Goal: Use online tool/utility: Utilize a website feature to perform a specific function

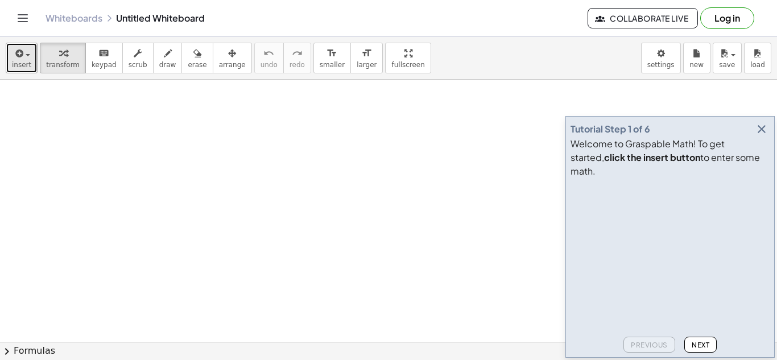
click at [26, 54] on span "button" at bounding box center [28, 55] width 5 height 2
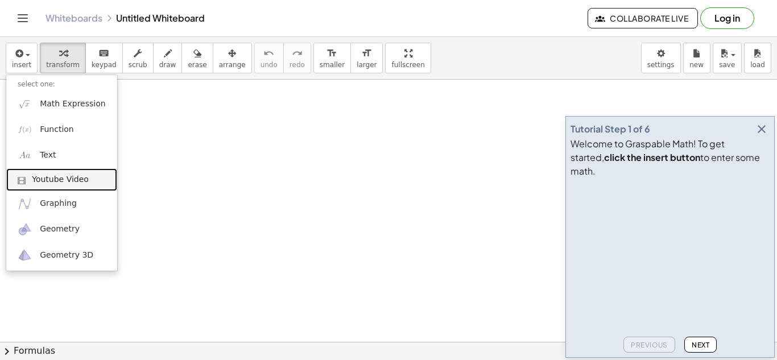
click at [51, 175] on span "Youtube Video" at bounding box center [60, 179] width 57 height 11
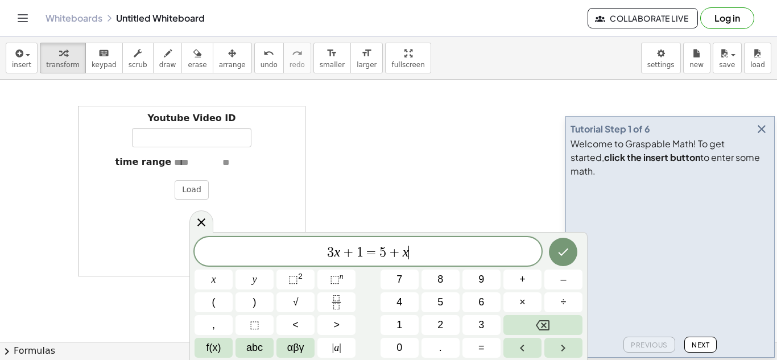
scroll to position [1, 0]
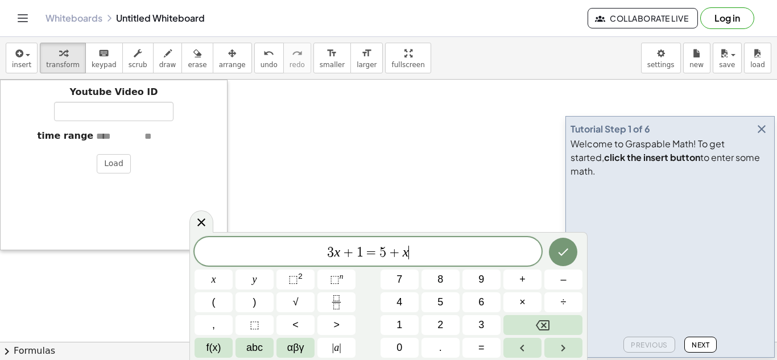
drag, startPoint x: 85, startPoint y: 235, endPoint x: 0, endPoint y: 184, distance: 99.0
click at [0, 184] on div at bounding box center [5, 165] width 11 height 171
click at [127, 106] on input "Youtube Video ID" at bounding box center [113, 111] width 119 height 19
paste input "**********"
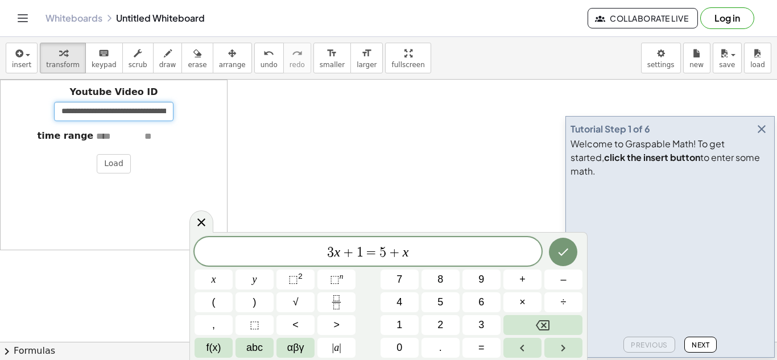
scroll to position [0, 254]
click at [559, 253] on icon "Done" at bounding box center [563, 252] width 14 height 14
type input "**********"
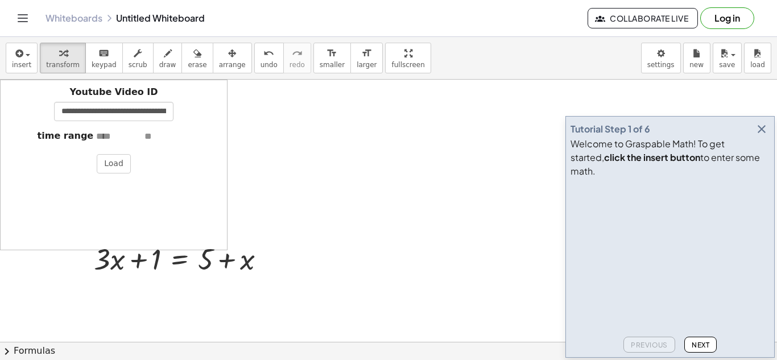
scroll to position [0, 0]
drag, startPoint x: 155, startPoint y: 255, endPoint x: 283, endPoint y: 250, distance: 128.7
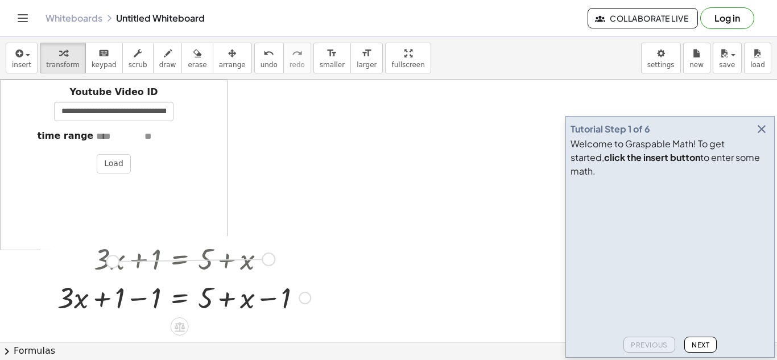
drag, startPoint x: 270, startPoint y: 257, endPoint x: 111, endPoint y: 255, distance: 158.7
click at [180, 259] on div "+ · 3 · x + 1 = + 5 + x" at bounding box center [180, 259] width 0 height 0
drag, startPoint x: 125, startPoint y: 264, endPoint x: 234, endPoint y: 248, distance: 110.4
click at [234, 248] on div at bounding box center [184, 258] width 265 height 39
drag, startPoint x: 171, startPoint y: 299, endPoint x: 183, endPoint y: 309, distance: 15.7
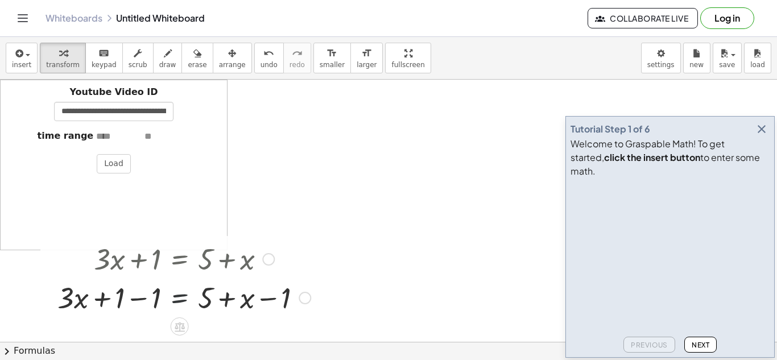
click at [183, 309] on div at bounding box center [184, 297] width 265 height 39
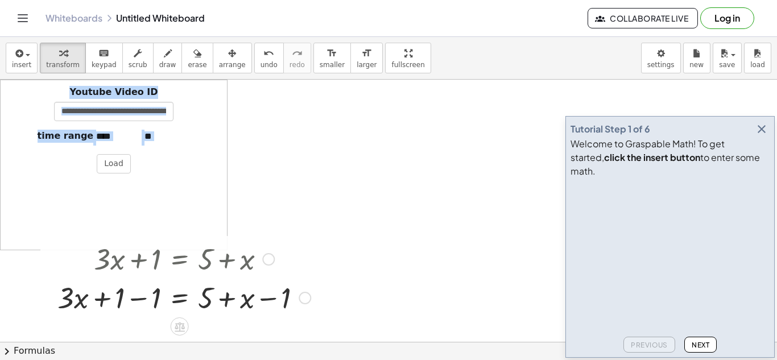
drag, startPoint x: 179, startPoint y: 318, endPoint x: 286, endPoint y: 232, distance: 138.0
click at [240, 264] on div at bounding box center [184, 258] width 265 height 39
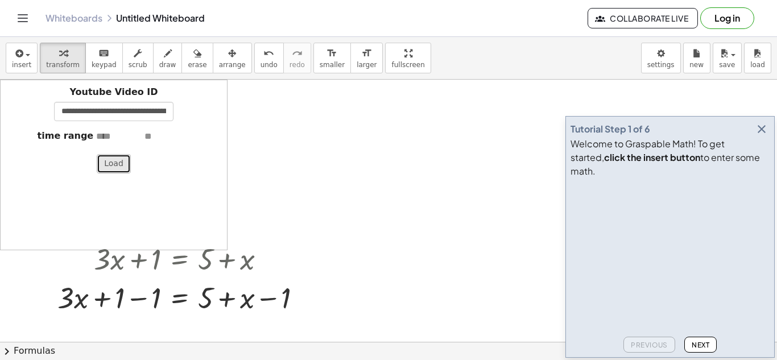
click at [109, 173] on button "Load" at bounding box center [114, 163] width 34 height 19
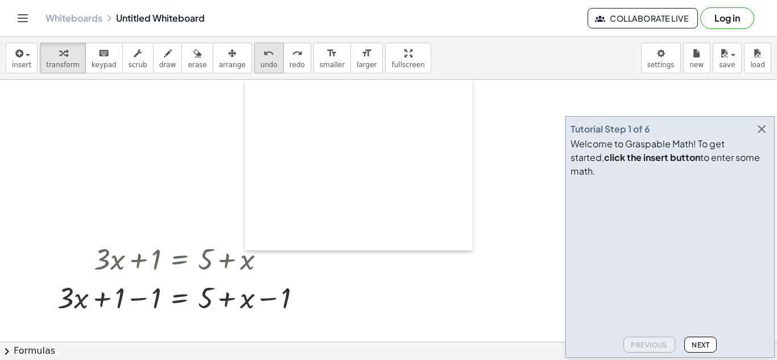
click at [263, 56] on icon "undo" at bounding box center [268, 54] width 11 height 14
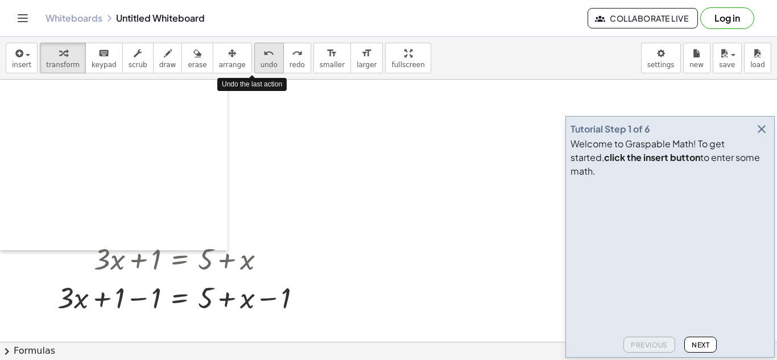
click at [263, 56] on icon "undo" at bounding box center [268, 54] width 11 height 14
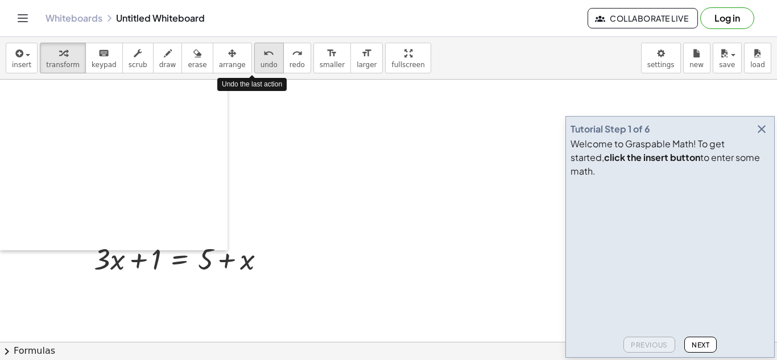
click at [263, 56] on icon "undo" at bounding box center [268, 54] width 11 height 14
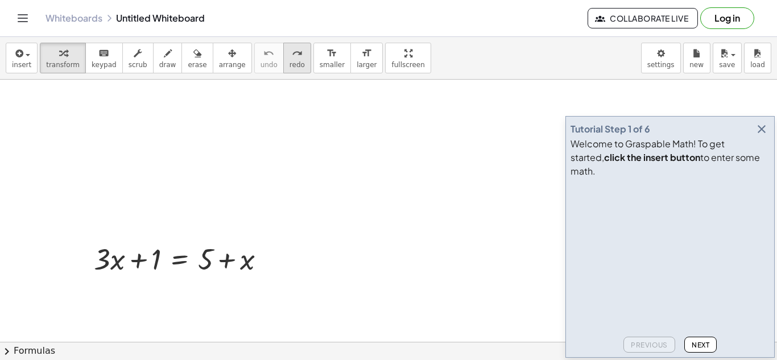
click at [292, 57] on icon "redo" at bounding box center [297, 54] width 11 height 14
click at [172, 257] on div at bounding box center [184, 258] width 192 height 39
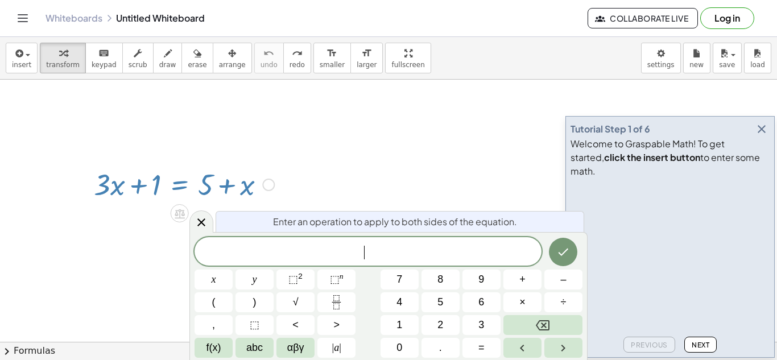
scroll to position [77, 0]
click at [206, 221] on icon at bounding box center [202, 222] width 14 height 14
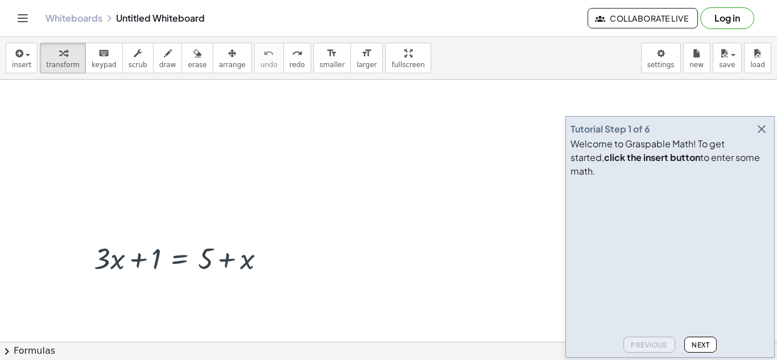
scroll to position [0, 0]
click at [759, 136] on icon "button" at bounding box center [762, 129] width 14 height 14
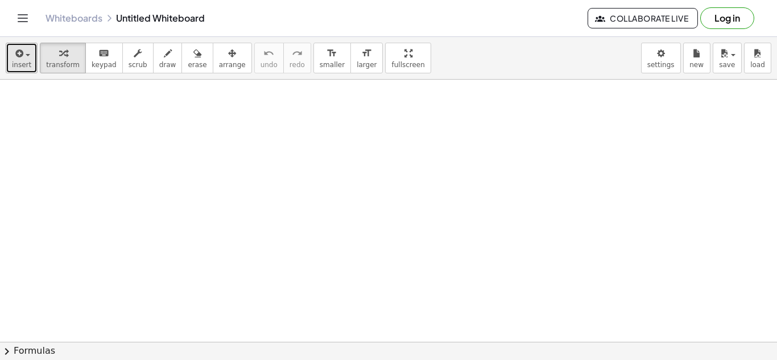
click at [18, 56] on icon "button" at bounding box center [18, 54] width 10 height 14
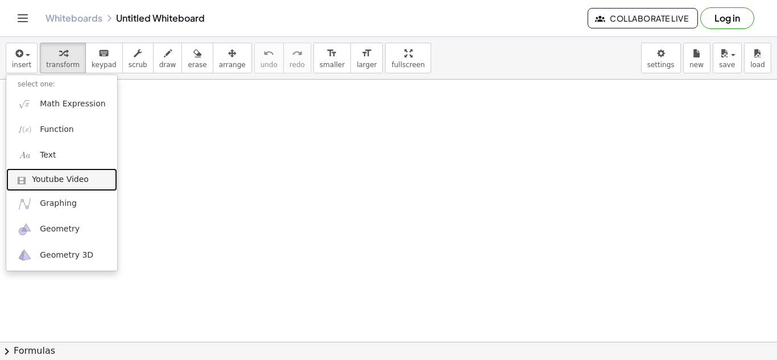
click at [85, 185] on link "Youtube Video" at bounding box center [61, 179] width 111 height 23
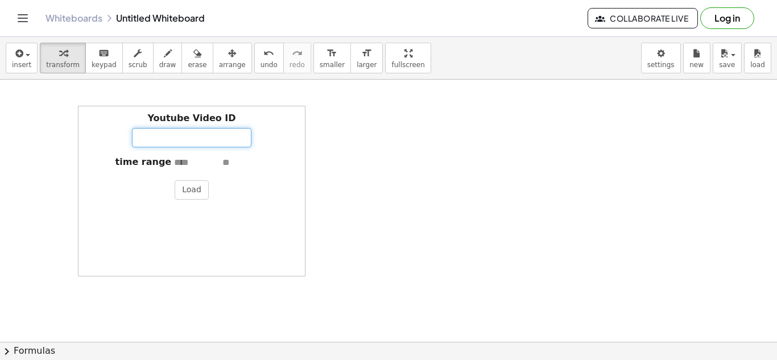
click at [183, 138] on input "Youtube Video ID" at bounding box center [191, 137] width 119 height 19
paste input "**********"
type input "**********"
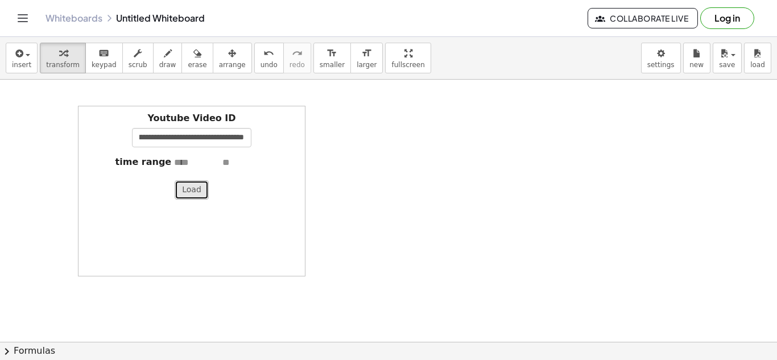
click at [195, 184] on button "Load" at bounding box center [192, 189] width 34 height 19
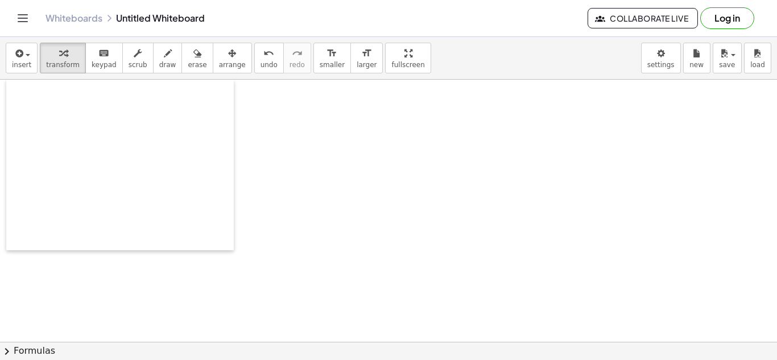
drag, startPoint x: 80, startPoint y: 276, endPoint x: 0, endPoint y: 220, distance: 97.5
click at [6, 220] on div at bounding box center [11, 165] width 11 height 171
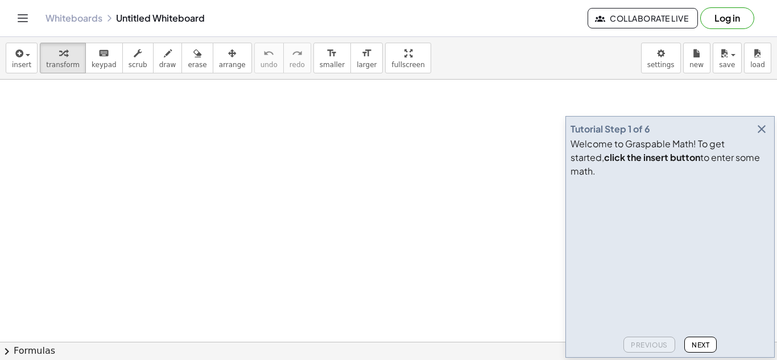
click at [763, 136] on icon "button" at bounding box center [762, 129] width 14 height 14
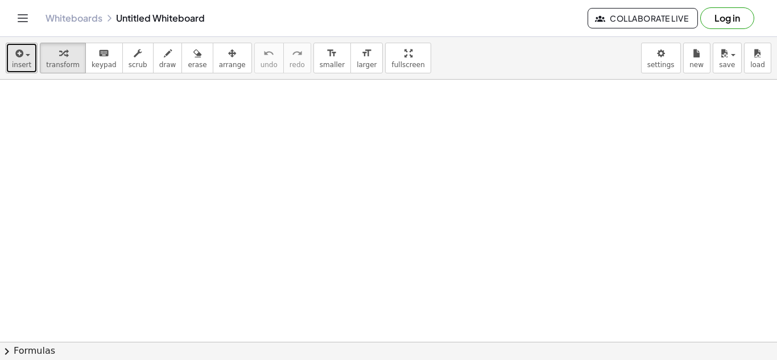
click at [20, 53] on icon "button" at bounding box center [18, 54] width 10 height 14
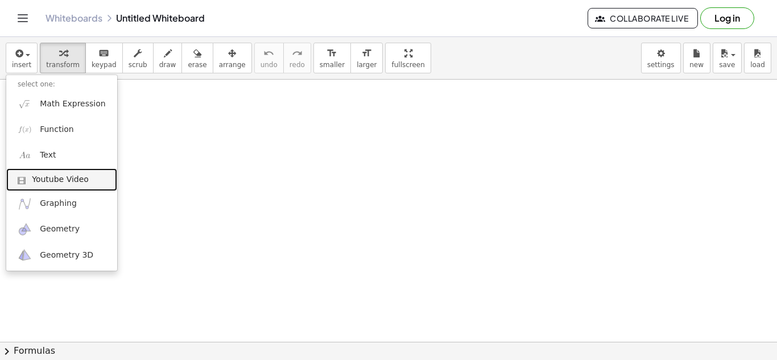
click at [60, 187] on link "Youtube Video" at bounding box center [61, 179] width 111 height 23
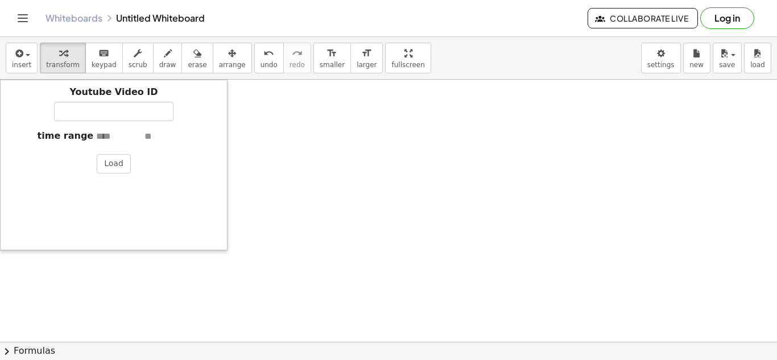
drag, startPoint x: 83, startPoint y: 243, endPoint x: 0, endPoint y: 199, distance: 94.2
click at [0, 199] on div at bounding box center [5, 165] width 11 height 171
click at [138, 102] on input "Youtube Video ID" at bounding box center [113, 111] width 119 height 19
click at [102, 165] on button "Load" at bounding box center [114, 163] width 34 height 19
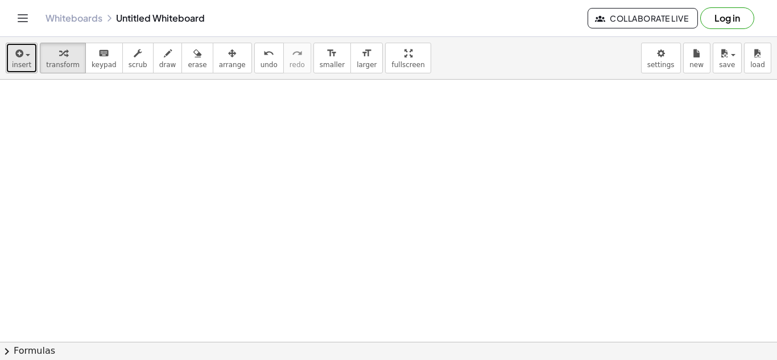
click at [14, 52] on icon "button" at bounding box center [18, 54] width 10 height 14
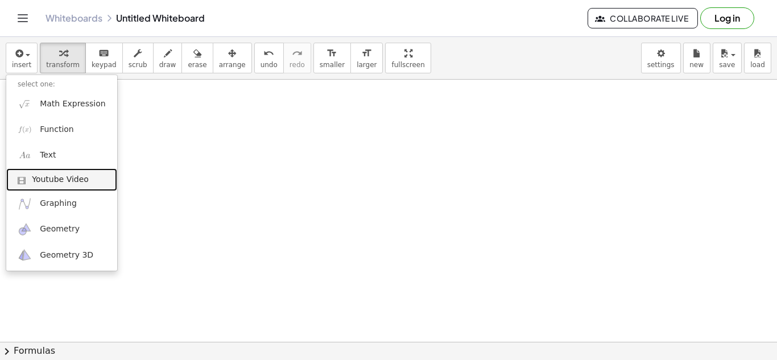
click at [22, 176] on span at bounding box center [25, 180] width 14 height 8
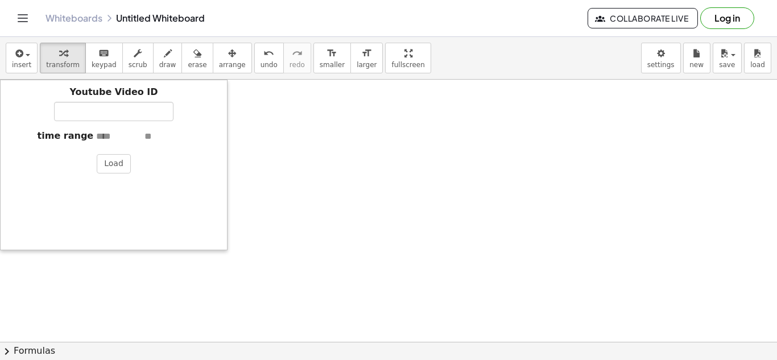
drag, startPoint x: 311, startPoint y: 247, endPoint x: 0, endPoint y: 209, distance: 313.5
click at [0, 209] on div at bounding box center [5, 165] width 11 height 171
click at [160, 118] on input "Youtube Video ID" at bounding box center [113, 111] width 119 height 19
paste input "**********"
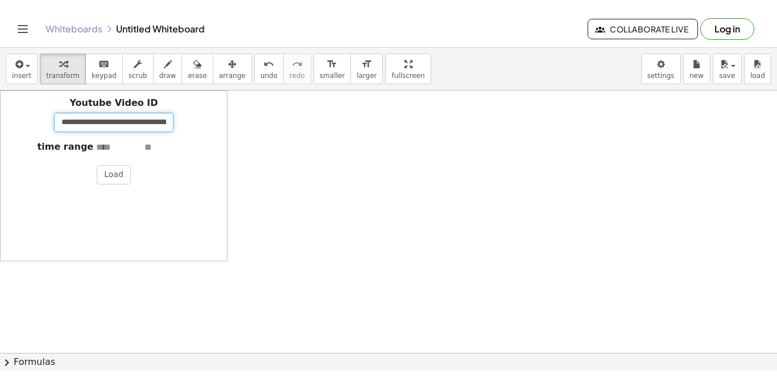
scroll to position [0, 293]
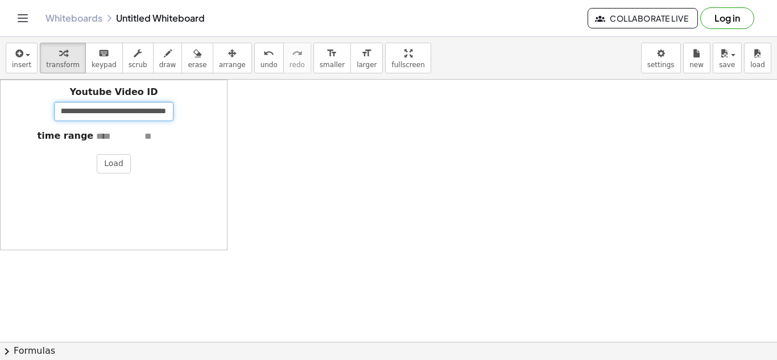
type input "**********"
click at [111, 157] on button "Load" at bounding box center [114, 163] width 34 height 19
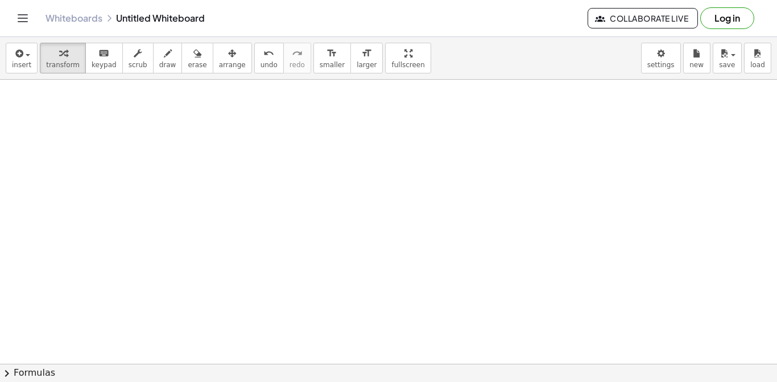
scroll to position [3, 0]
click at [18, 63] on span "insert" at bounding box center [21, 65] width 19 height 8
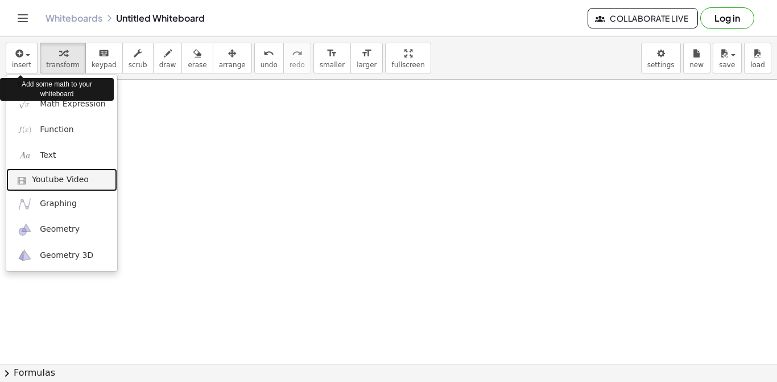
click at [68, 189] on link "Youtube Video" at bounding box center [61, 179] width 111 height 23
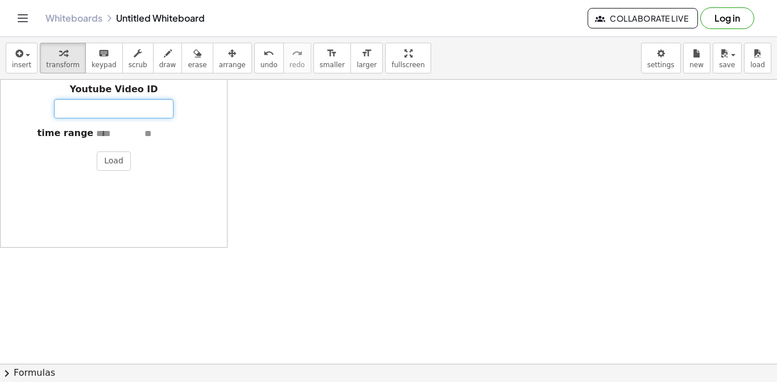
click at [110, 109] on input "Youtube Video ID" at bounding box center [113, 108] width 119 height 19
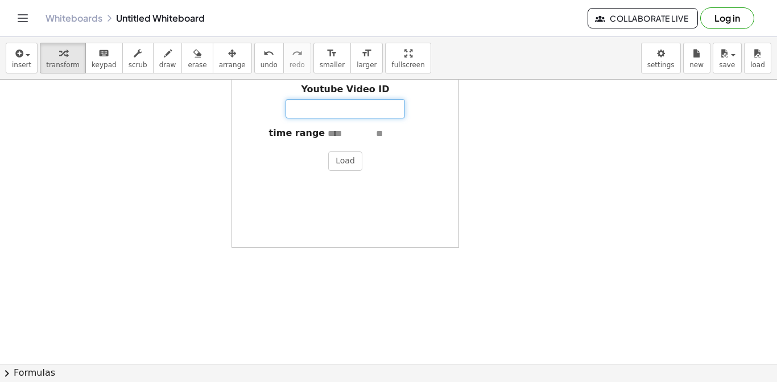
click at [350, 107] on input "Youtube Video ID" at bounding box center [345, 108] width 119 height 19
paste input "**********"
type input "**********"
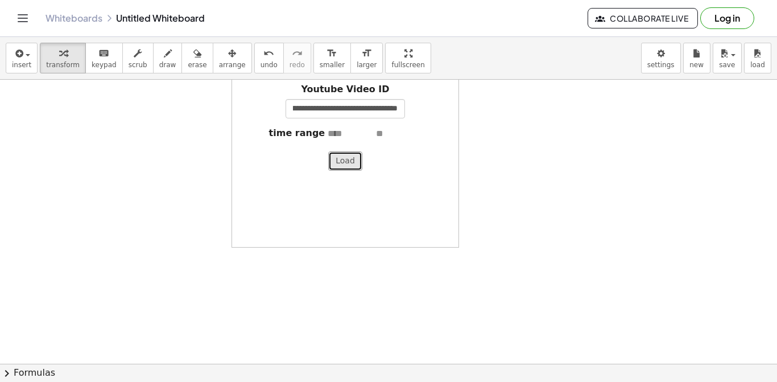
click at [349, 159] on button "Load" at bounding box center [345, 160] width 34 height 19
